Goal: Transaction & Acquisition: Purchase product/service

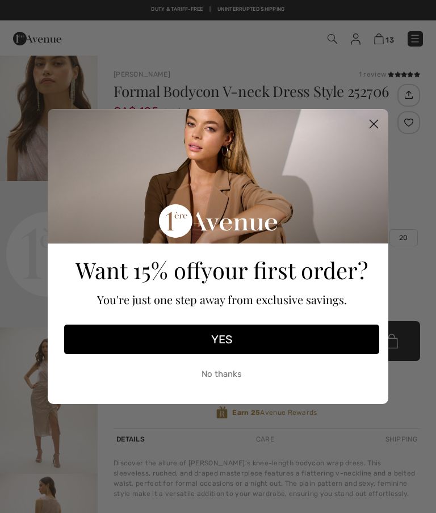
scroll to position [177, 0]
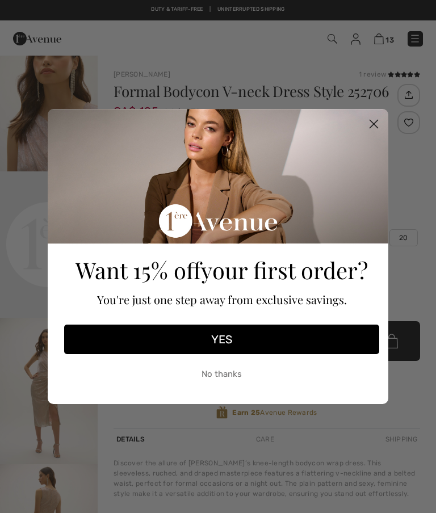
click at [378, 120] on icon "Close dialog" at bounding box center [374, 124] width 8 height 8
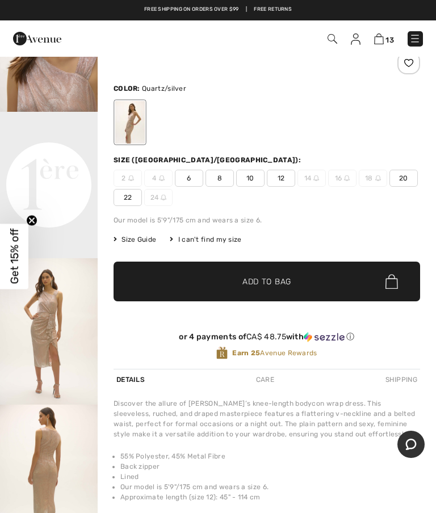
scroll to position [0, 0]
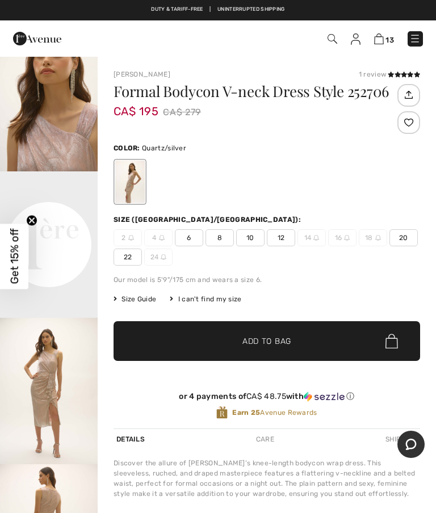
click at [379, 40] on img at bounding box center [379, 38] width 10 height 11
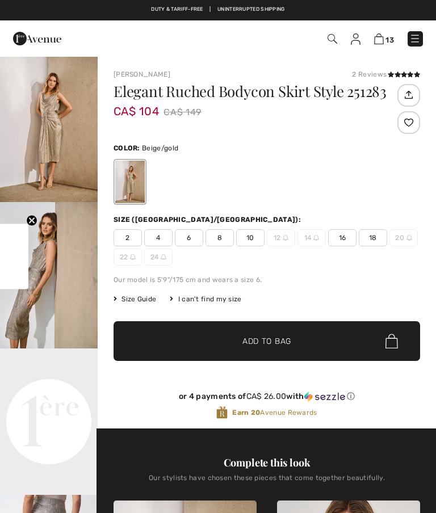
checkbox input "true"
click at [220, 234] on span "8" at bounding box center [219, 237] width 28 height 17
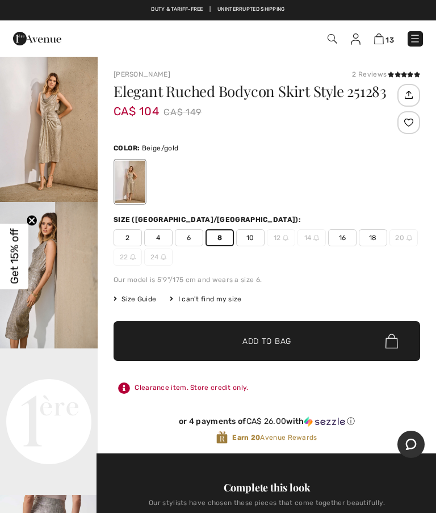
click at [370, 73] on div "2 Reviews" at bounding box center [386, 74] width 68 height 10
click at [404, 72] on span at bounding box center [404, 75] width 32 height 7
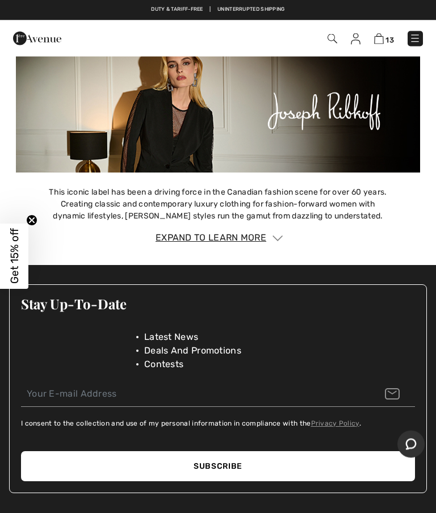
scroll to position [2007, 0]
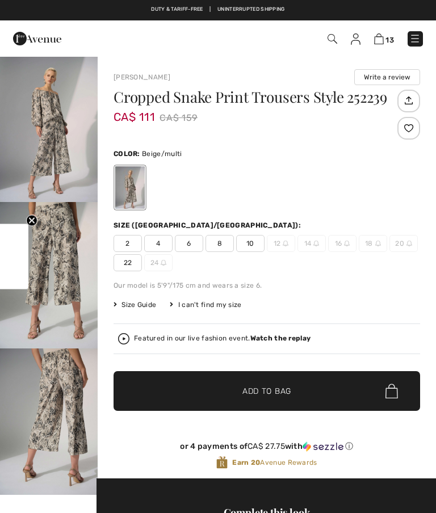
checkbox input "true"
click at [380, 38] on img at bounding box center [379, 38] width 10 height 11
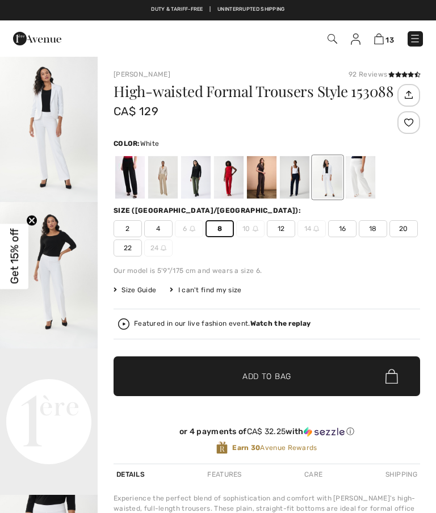
click at [230, 213] on div "Size ([GEOGRAPHIC_DATA]/[GEOGRAPHIC_DATA]):" at bounding box center [267, 210] width 307 height 10
click at [127, 180] on div at bounding box center [130, 177] width 30 height 43
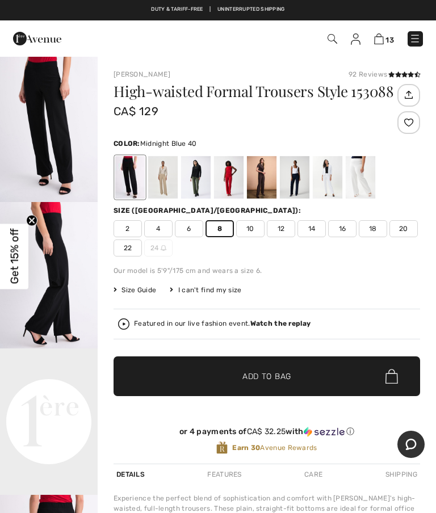
click at [293, 175] on div at bounding box center [295, 177] width 30 height 43
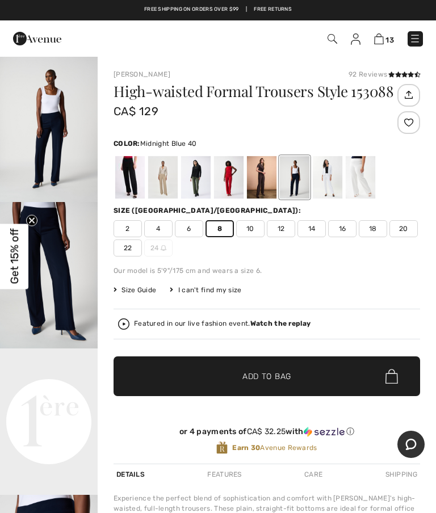
click at [383, 35] on img at bounding box center [379, 38] width 10 height 11
